Goal: Find contact information: Find contact information

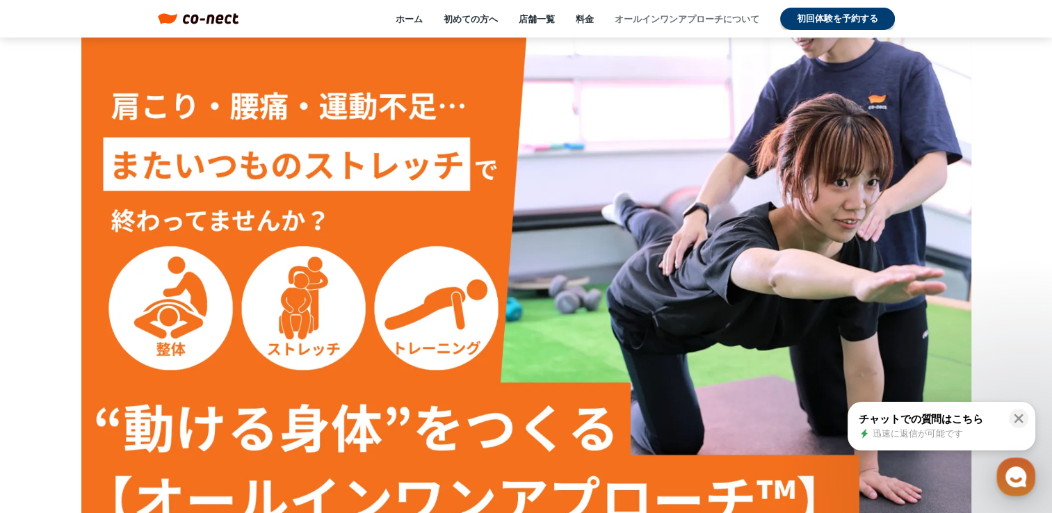
click at [698, 16] on link "オールインワンアプローチについて" at bounding box center [687, 19] width 145 height 13
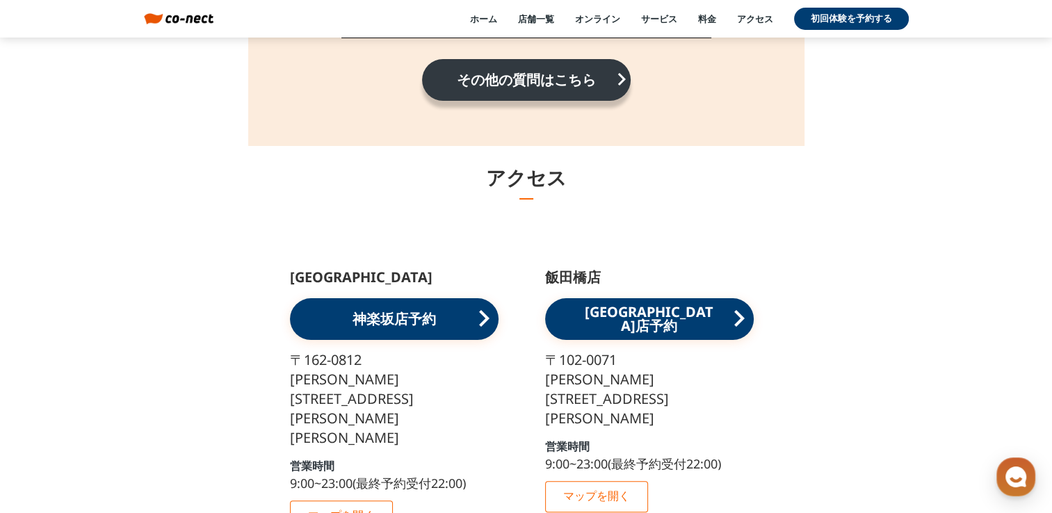
scroll to position [16027, 0]
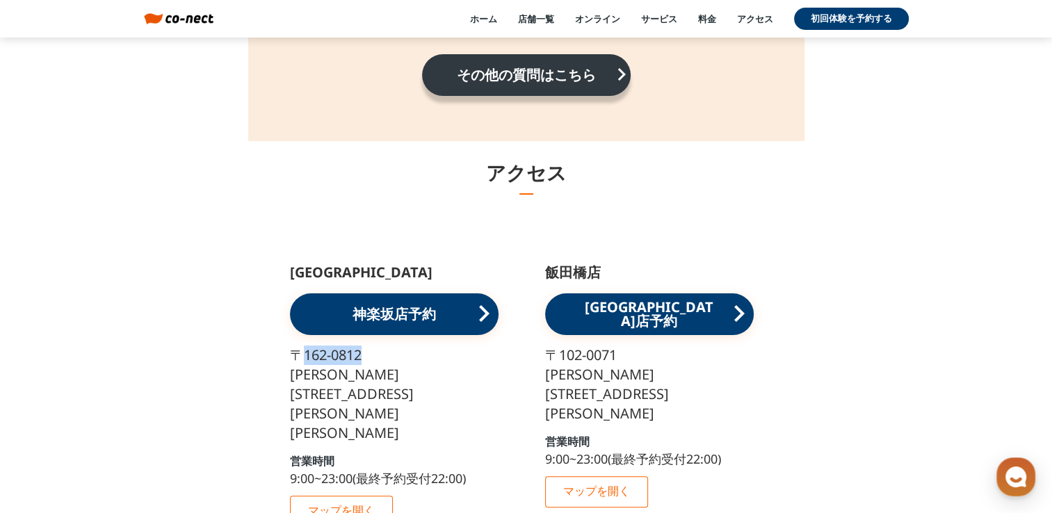
drag, startPoint x: 305, startPoint y: 358, endPoint x: 367, endPoint y: 355, distance: 61.3
click at [367, 355] on p "[STREET_ADDRESS][PERSON_NAME][PERSON_NAME][PERSON_NAME]" at bounding box center [399, 394] width 218 height 97
copy p "162-0812"
drag, startPoint x: 283, startPoint y: 365, endPoint x: 489, endPoint y: 387, distance: 207.0
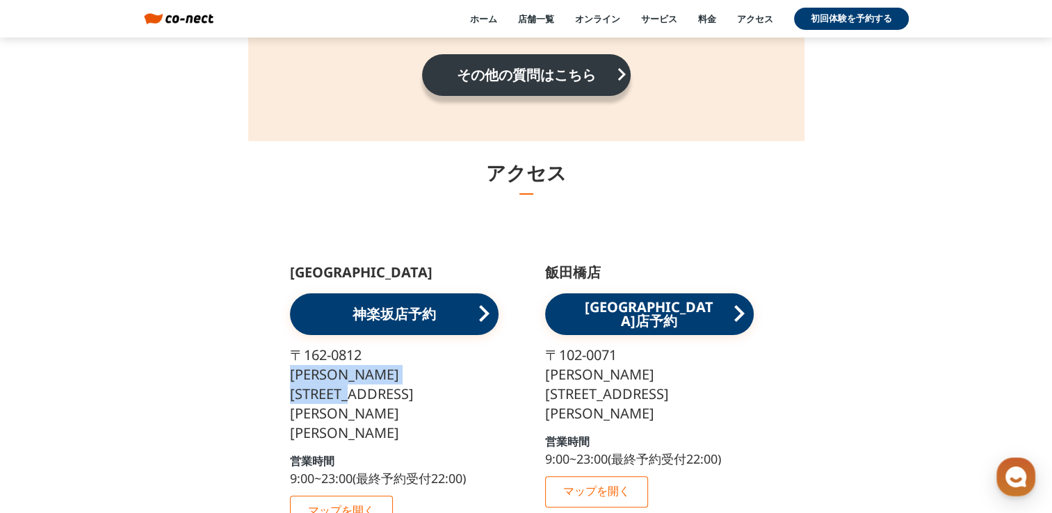
copy p "[PERSON_NAME][STREET_ADDRESS][PERSON_NAME][PERSON_NAME]"
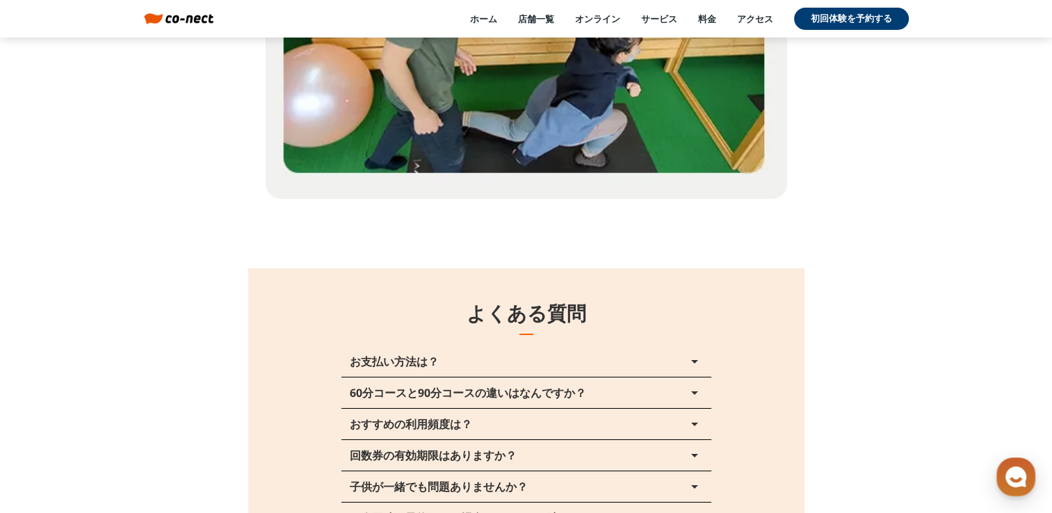
scroll to position [15331, 0]
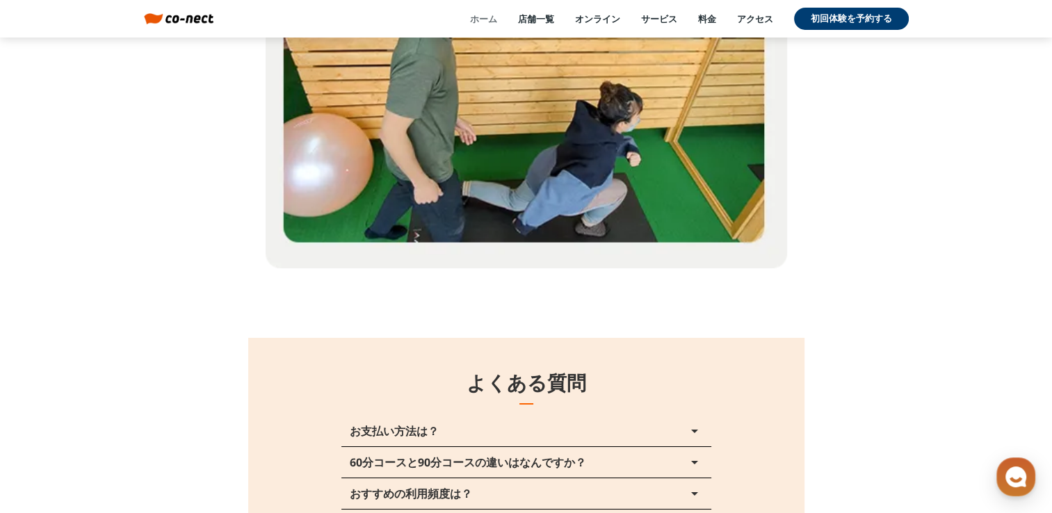
click at [481, 18] on link "ホーム" at bounding box center [483, 19] width 27 height 13
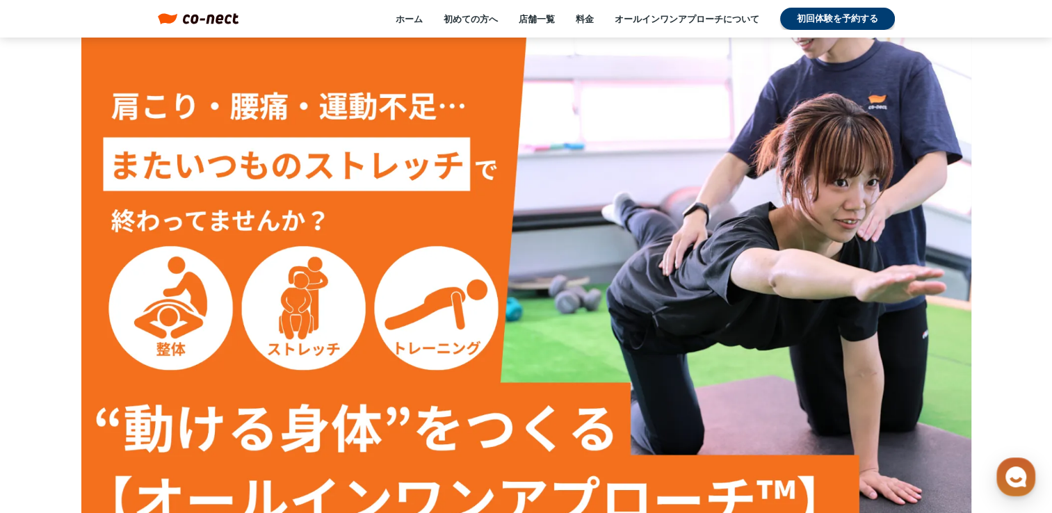
click at [669, 10] on div "ホーム 初めての方へ 店舗一覧 料金 オールインワンアプローチについて 初回体験を予約する" at bounding box center [567, 19] width 656 height 22
click at [670, 17] on link "オールインワンアプローチについて" at bounding box center [687, 19] width 145 height 13
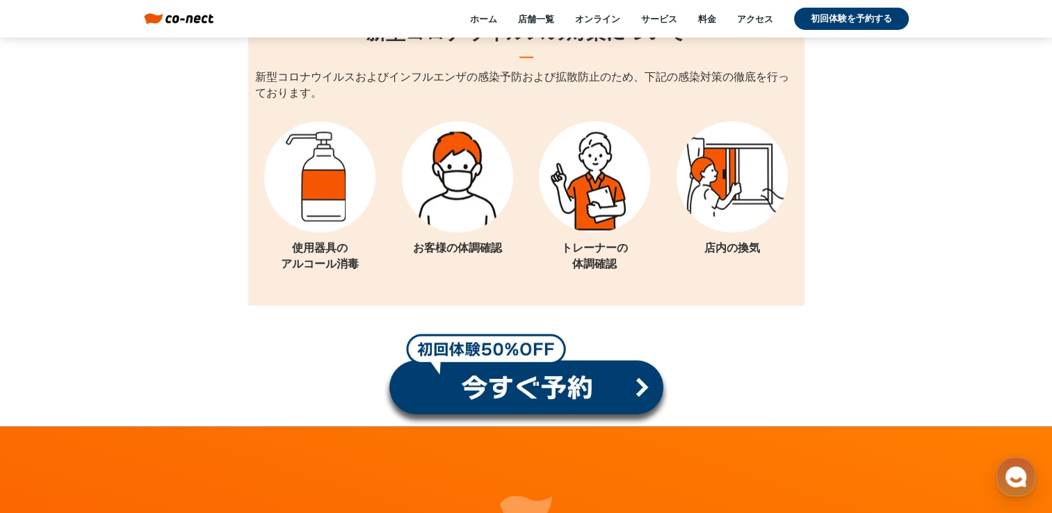
scroll to position [18461, 0]
